Goal: Information Seeking & Learning: Learn about a topic

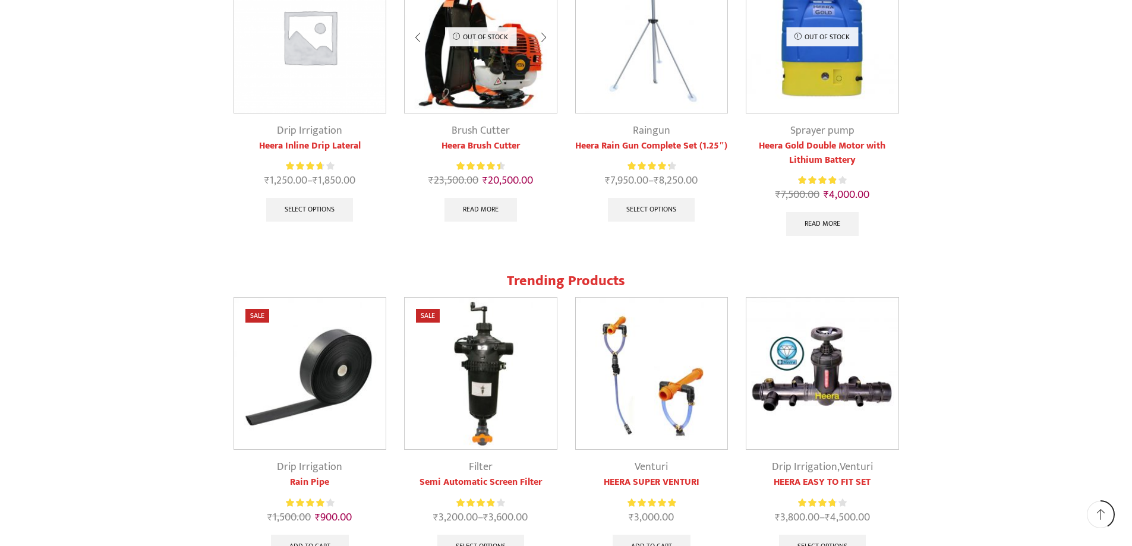
scroll to position [832, 0]
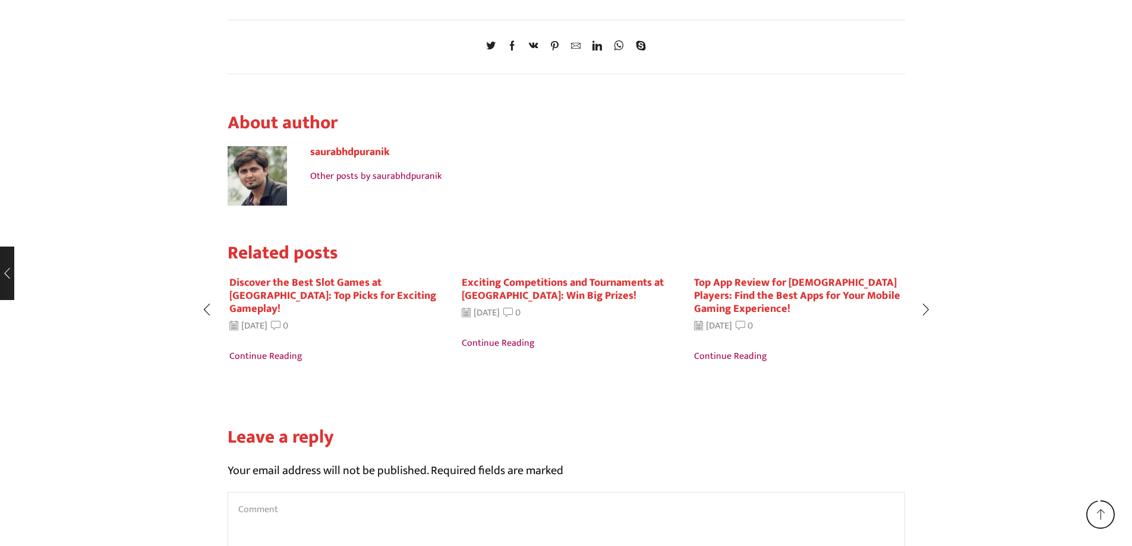
scroll to position [1724, 0]
